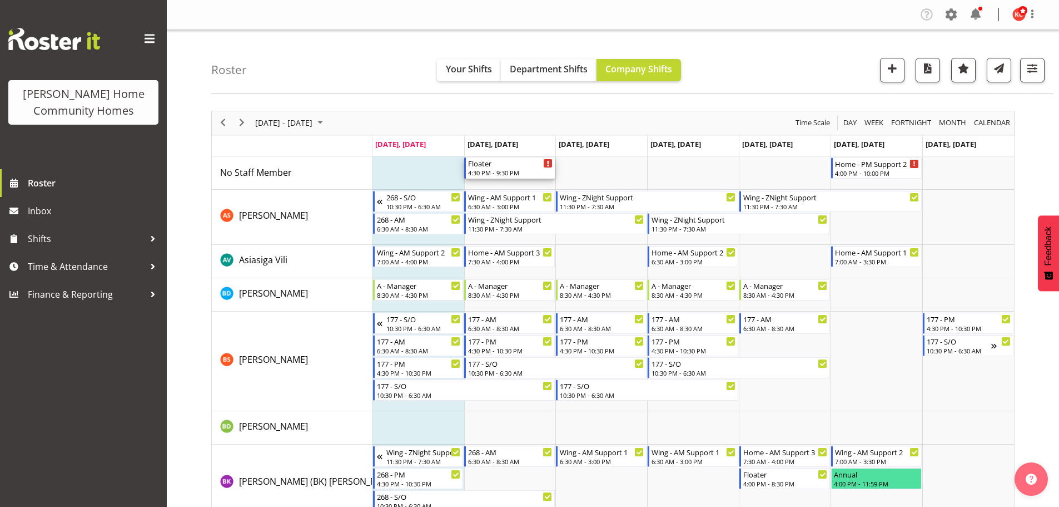
click at [527, 166] on div "Floater" at bounding box center [510, 162] width 85 height 11
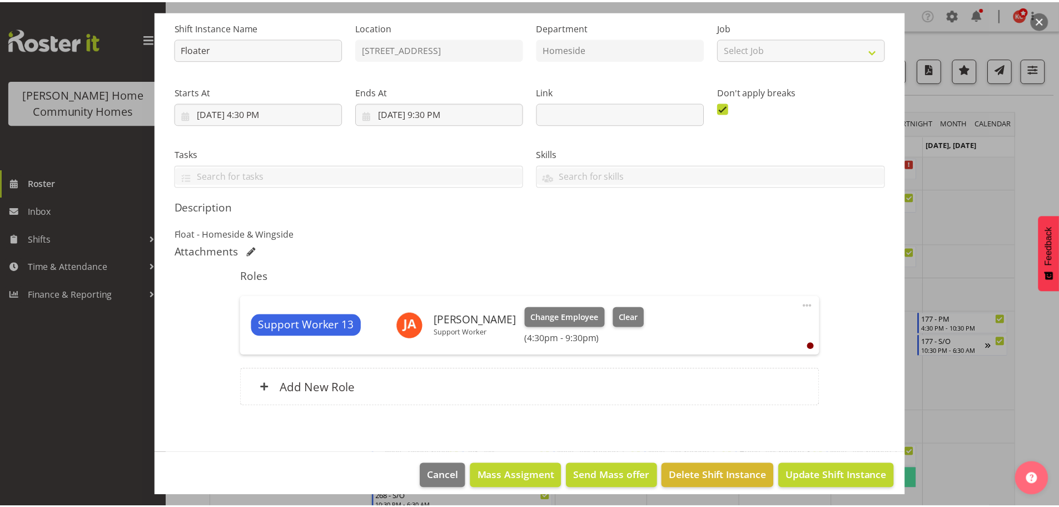
scroll to position [120, 0]
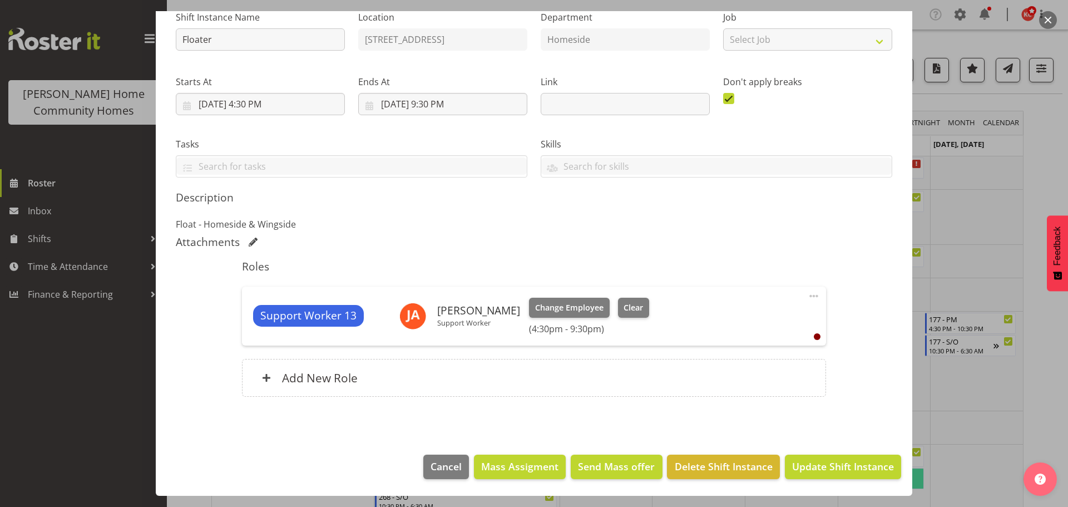
click at [990, 212] on div at bounding box center [534, 253] width 1068 height 507
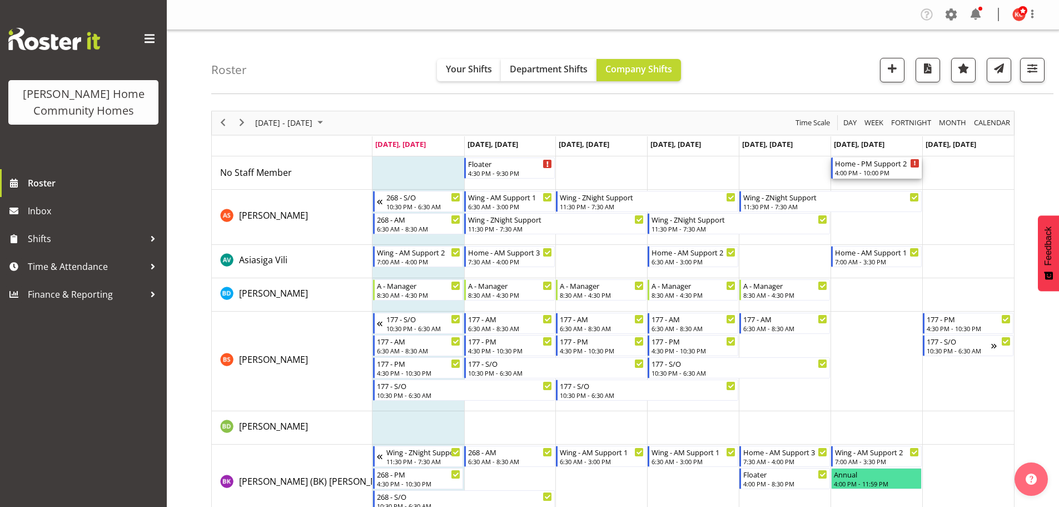
click at [856, 167] on div "Home - PM Support 2" at bounding box center [877, 162] width 85 height 11
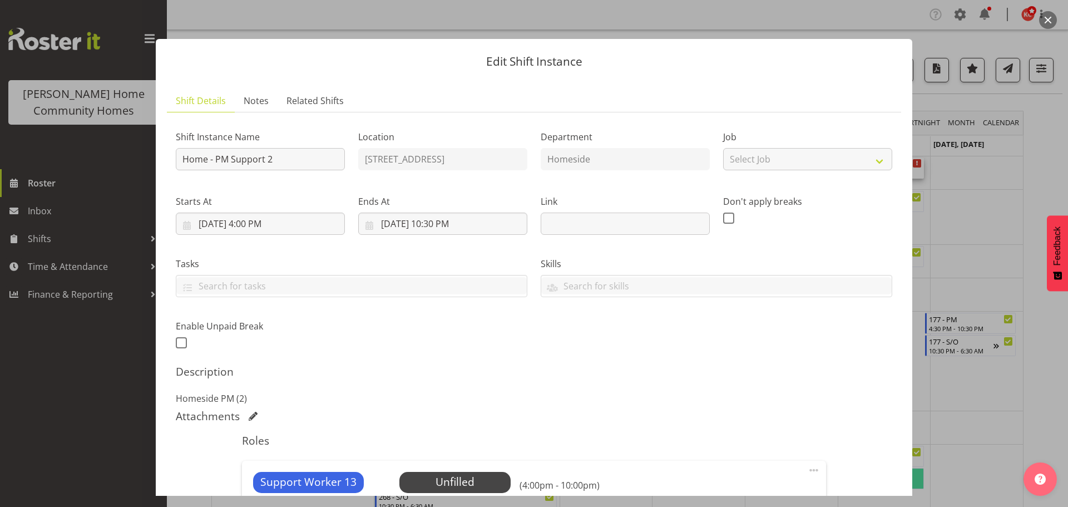
click at [991, 255] on div at bounding box center [534, 253] width 1068 height 507
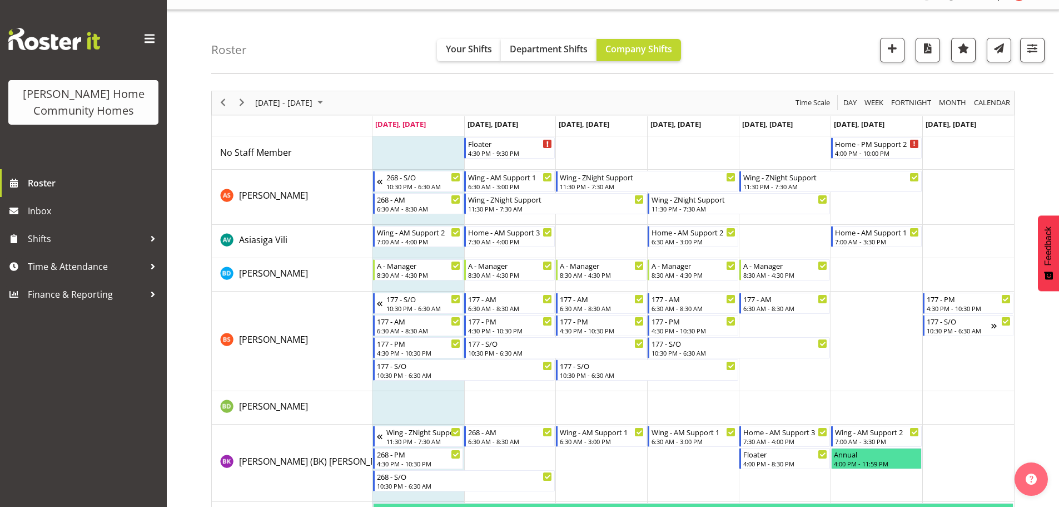
scroll to position [0, 0]
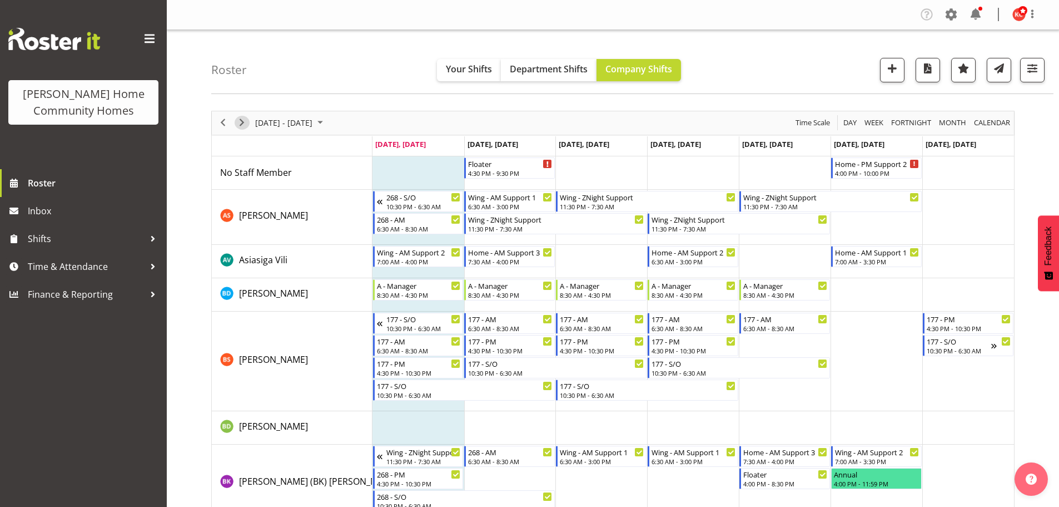
click at [242, 122] on span "Next" at bounding box center [241, 123] width 13 height 14
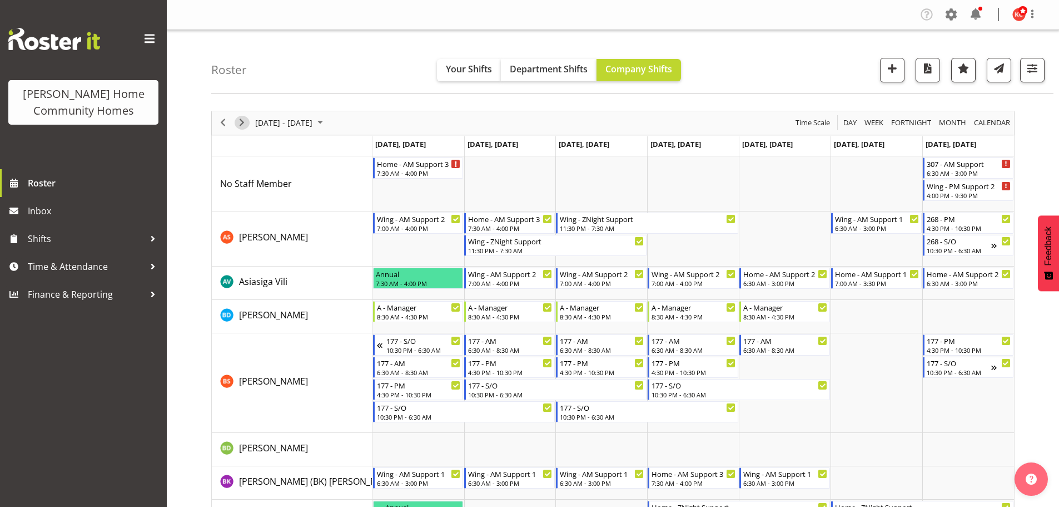
click at [242, 122] on span "Next" at bounding box center [241, 123] width 13 height 14
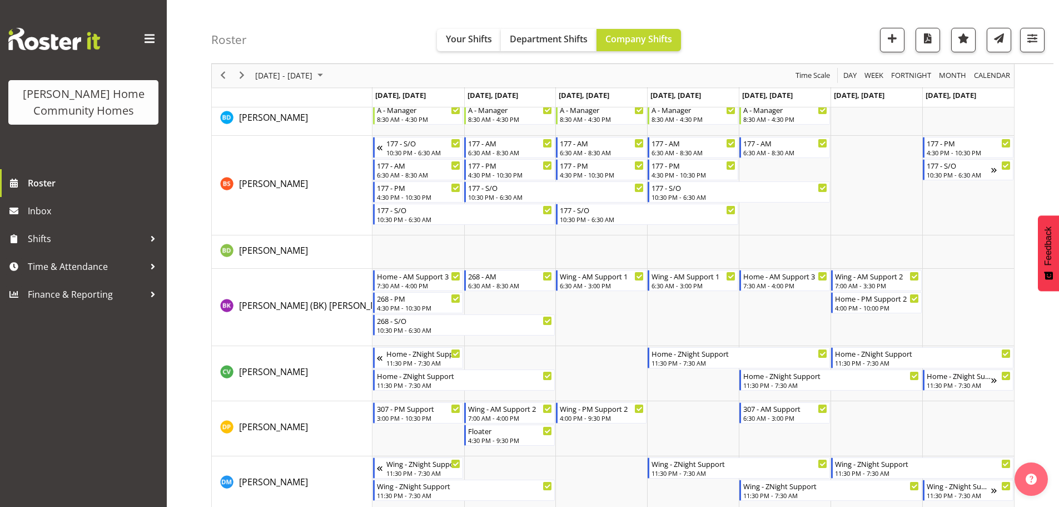
scroll to position [167, 0]
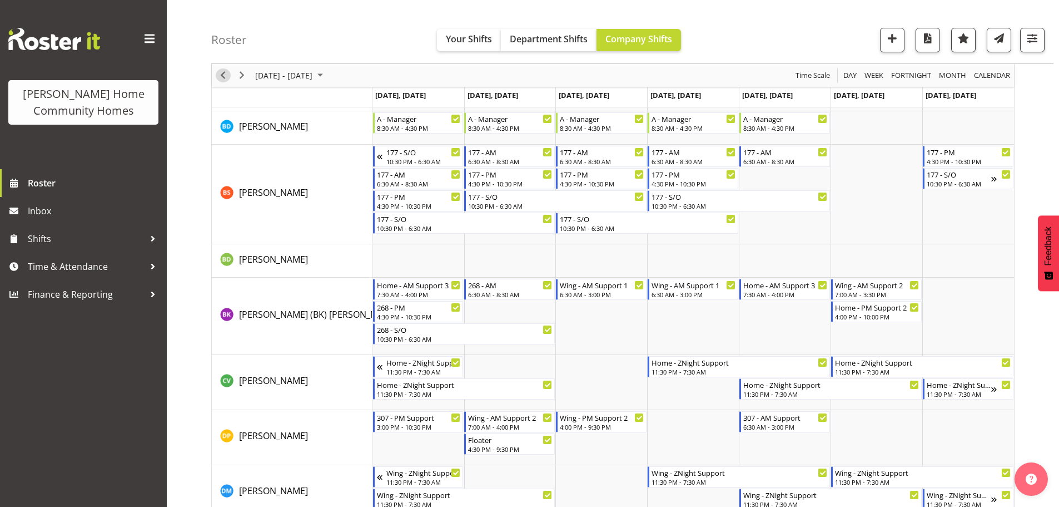
click at [221, 73] on span "Previous" at bounding box center [222, 76] width 13 height 14
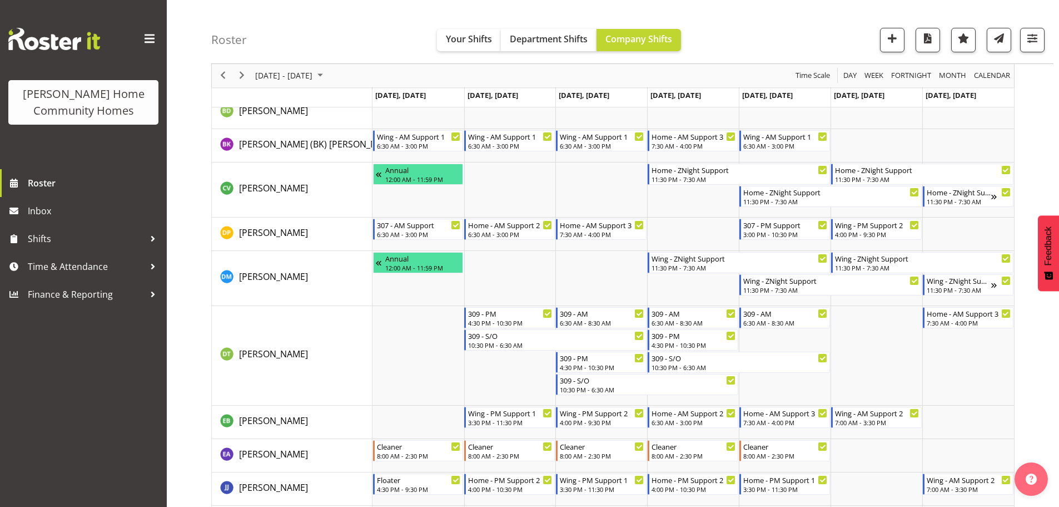
scroll to position [445, 0]
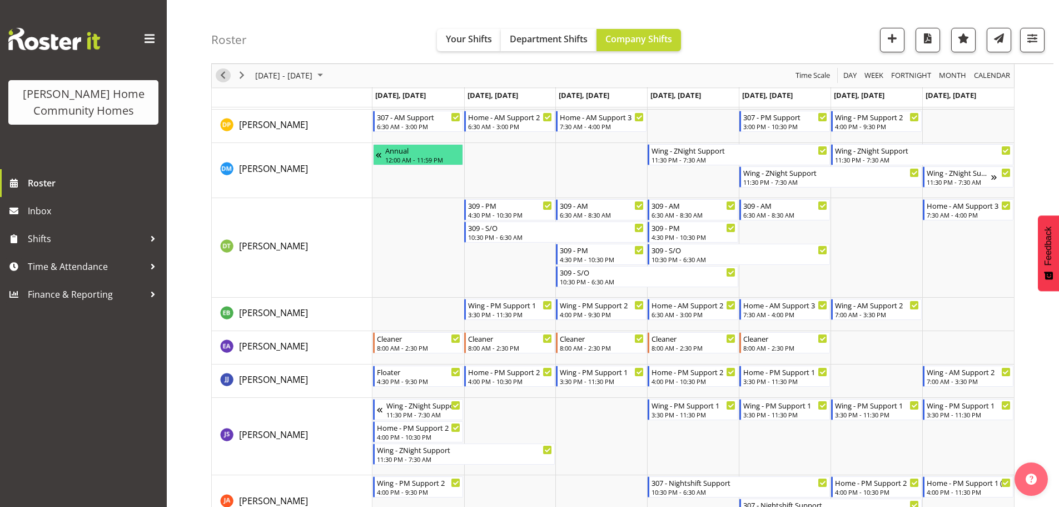
click at [225, 77] on span "Previous" at bounding box center [222, 76] width 13 height 14
